Goal: Task Accomplishment & Management: Manage account settings

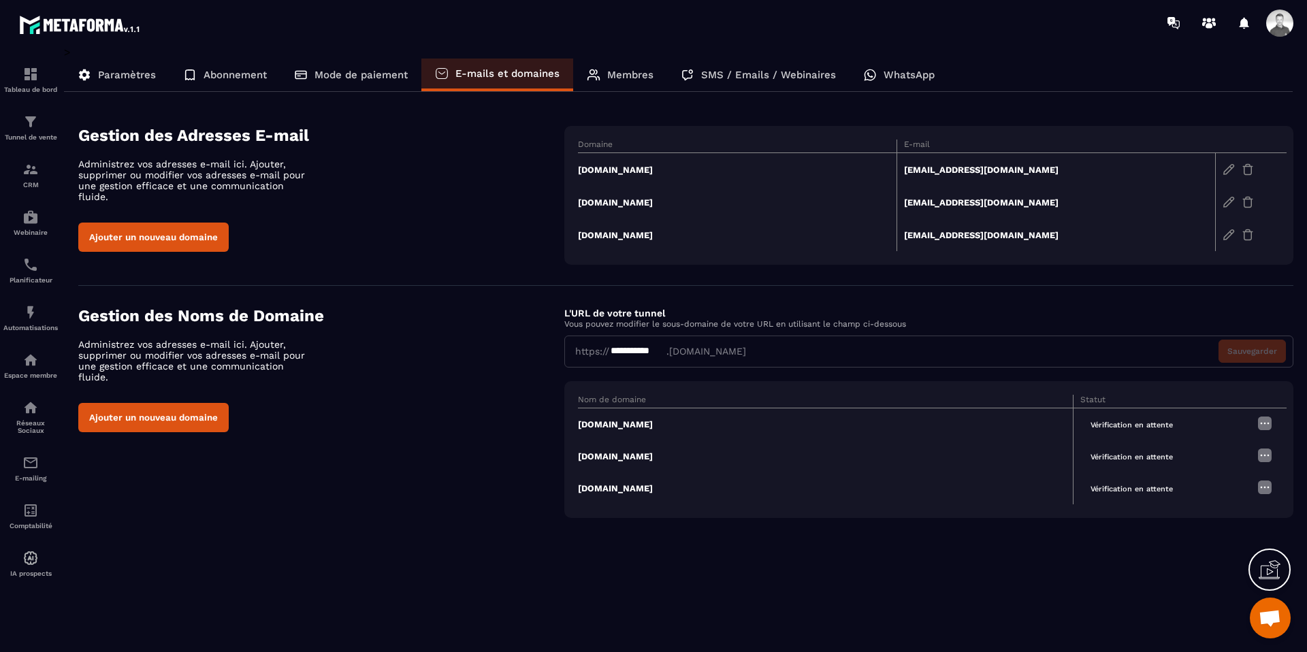
click at [622, 168] on td "[DOMAIN_NAME]" at bounding box center [737, 169] width 319 height 33
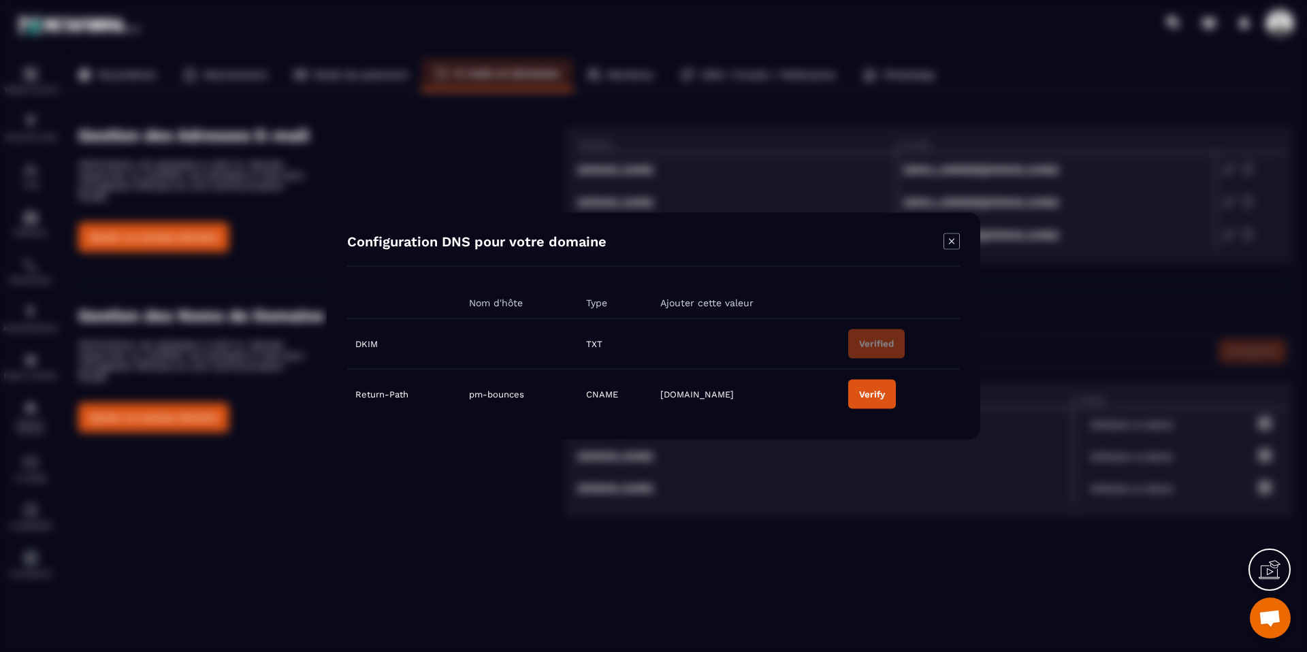
click at [883, 396] on div "Verify" at bounding box center [872, 394] width 26 height 10
click at [1260, 555] on div at bounding box center [1270, 570] width 42 height 42
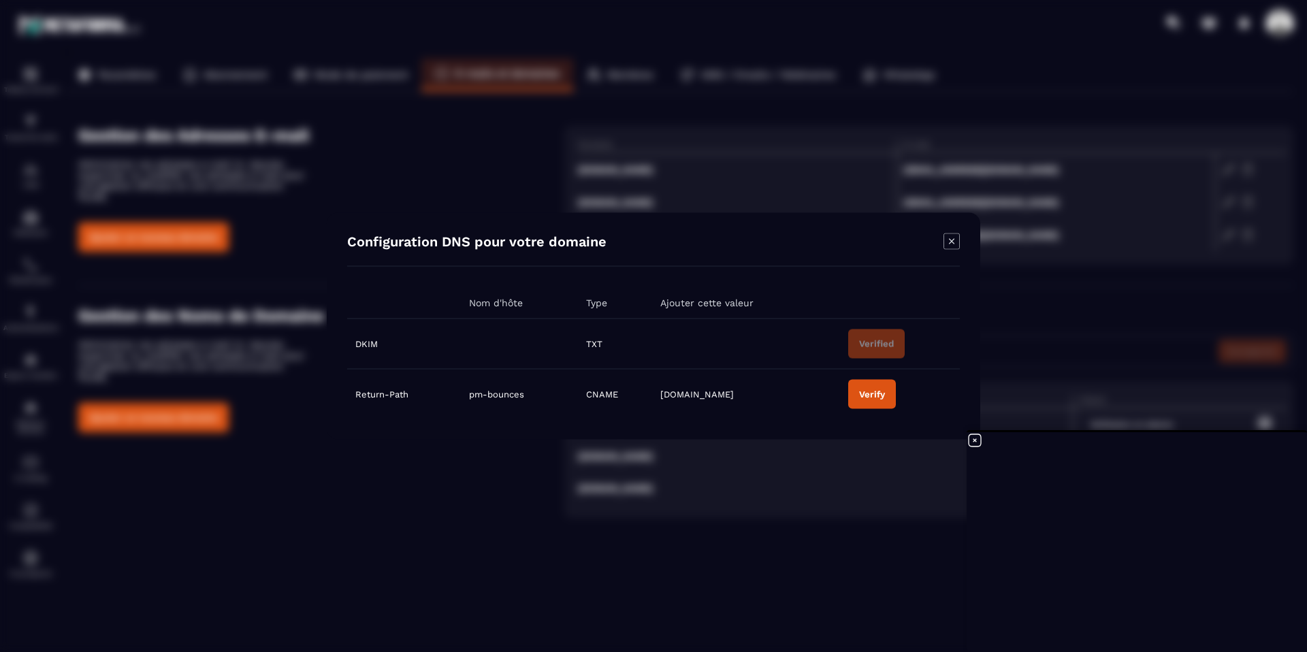
click at [951, 234] on icon "Modal window" at bounding box center [952, 242] width 16 height 16
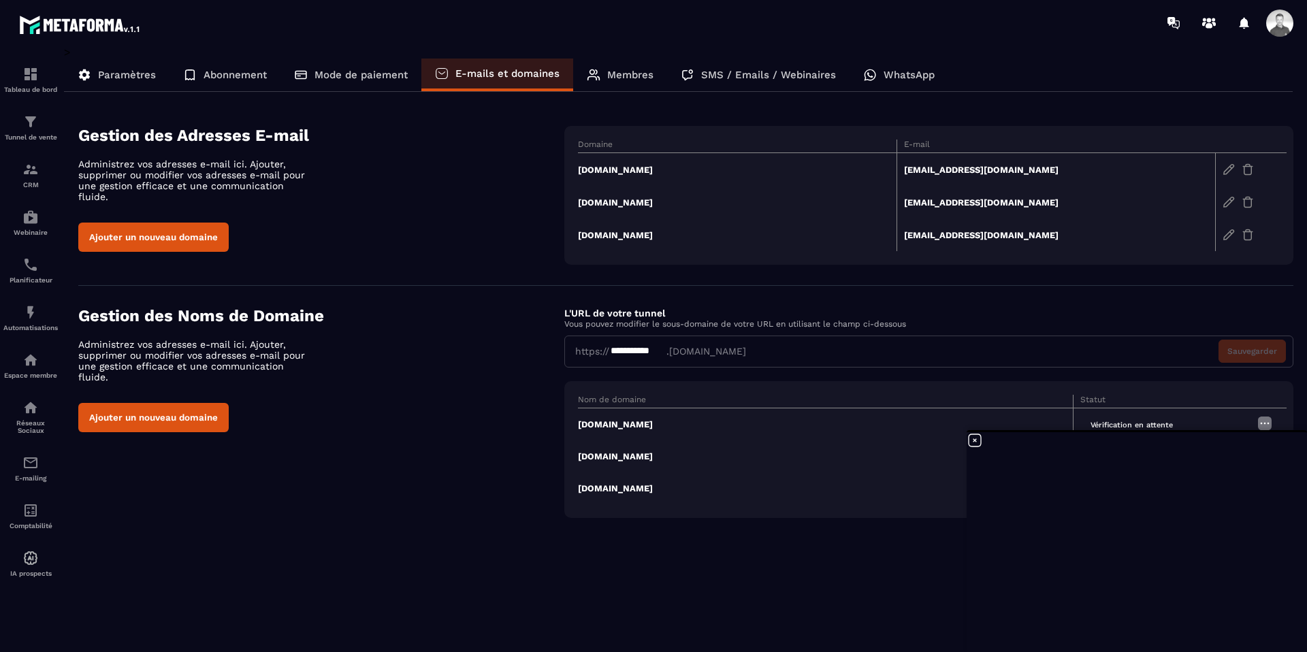
click at [630, 169] on td "[DOMAIN_NAME]" at bounding box center [737, 169] width 319 height 33
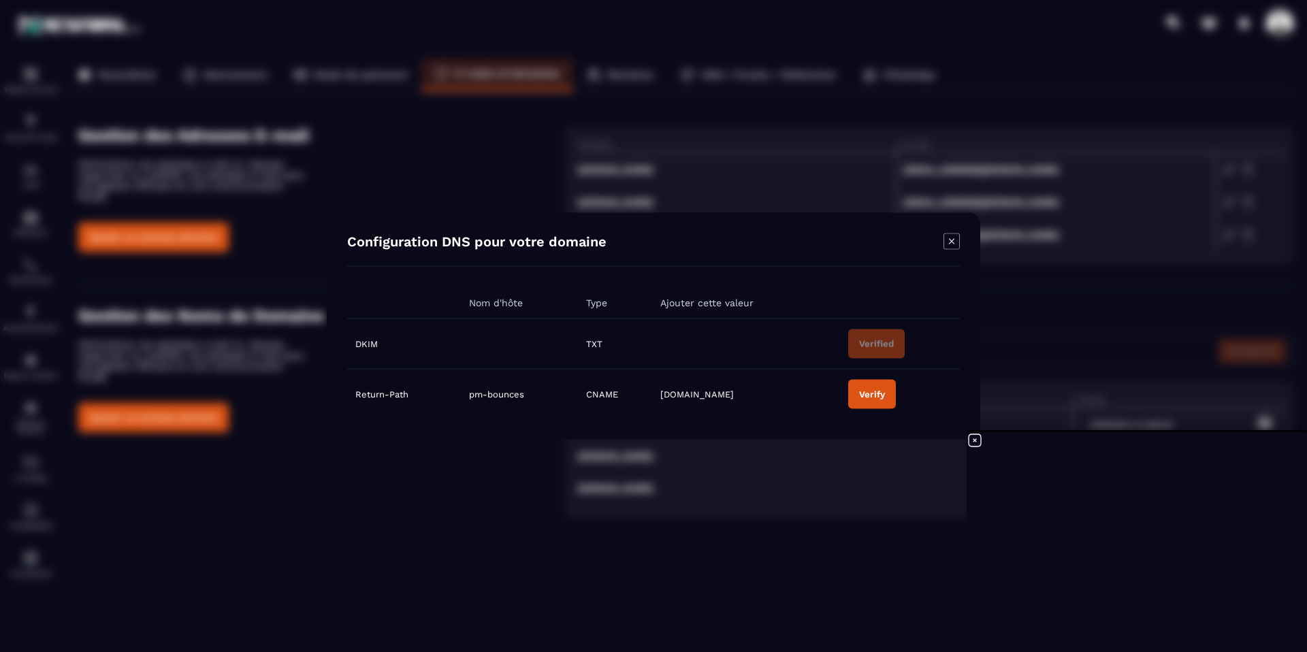
click at [885, 396] on button "Verify" at bounding box center [872, 394] width 48 height 29
click at [866, 394] on div "Verify" at bounding box center [872, 394] width 26 height 10
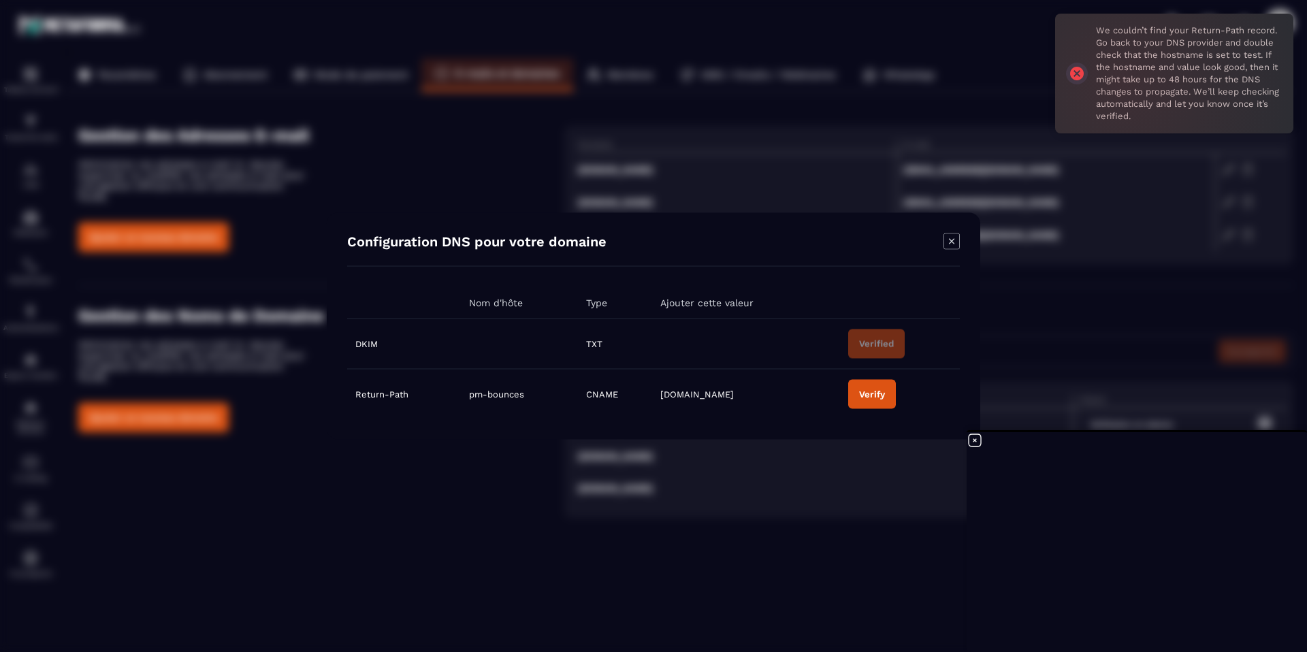
click at [857, 511] on div "Modal window" at bounding box center [653, 326] width 1307 height 652
click at [953, 240] on icon "Modal window" at bounding box center [951, 240] width 5 height 5
